Goal: Navigation & Orientation: Understand site structure

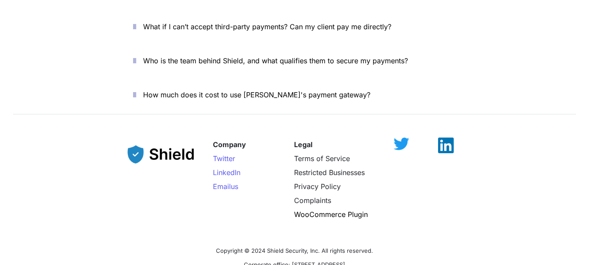
scroll to position [3235, 0]
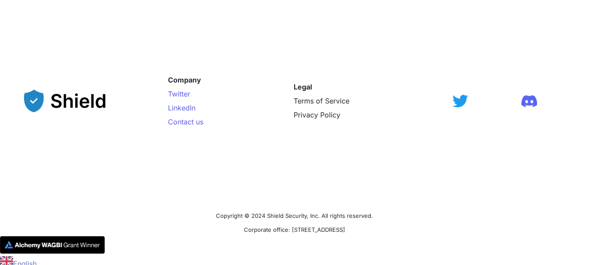
scroll to position [832, 0]
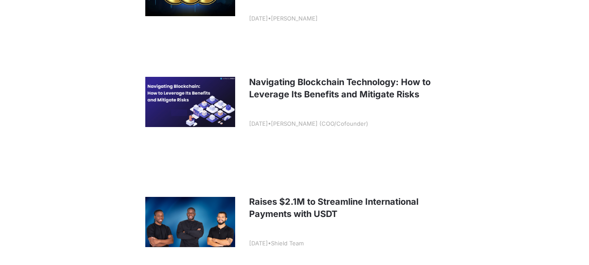
scroll to position [1569, 0]
